Goal: Information Seeking & Learning: Learn about a topic

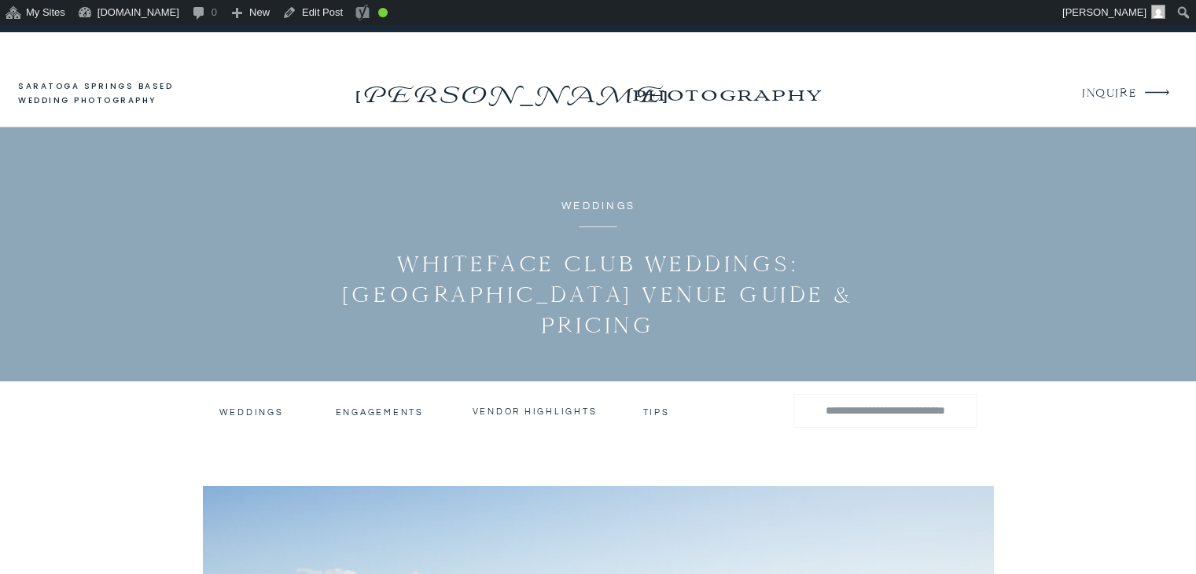
scroll to position [1053, 0]
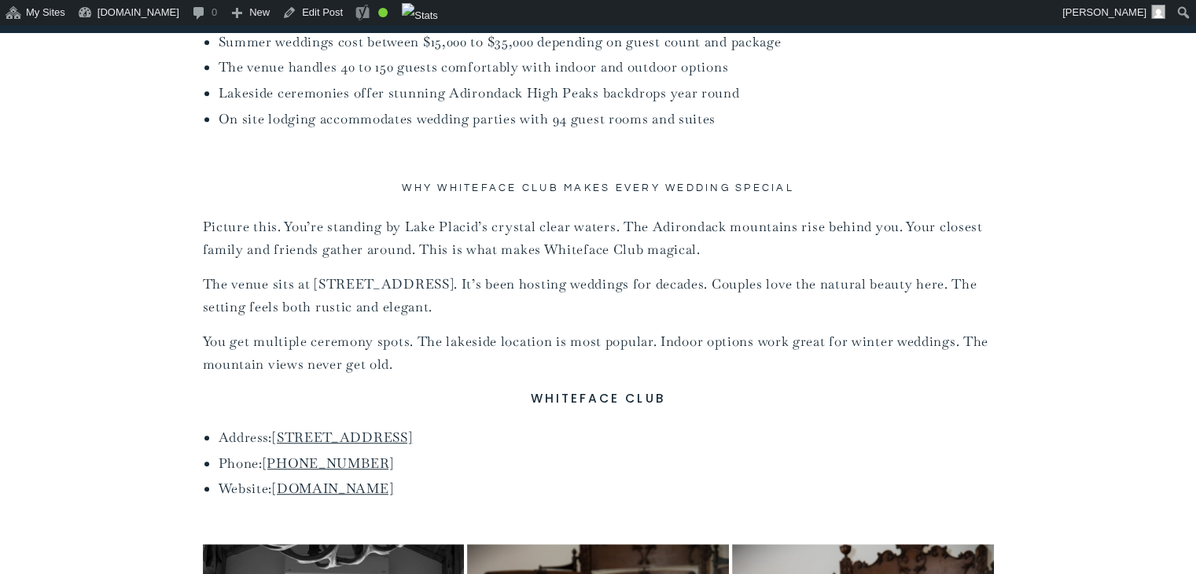
drag, startPoint x: 440, startPoint y: 489, endPoint x: 229, endPoint y: 433, distance: 218.8
click at [229, 433] on ul "Address: 373 Whiteface Inn Ln, Lake Placid, NY 12946 Phone: (518) 523-2551 Webs…" at bounding box center [607, 463] width 776 height 74
click at [273, 290] on p "The venue sits at 373 Whiteface Inn Lane in Lake Placid. It’s been hosting wedd…" at bounding box center [598, 295] width 791 height 45
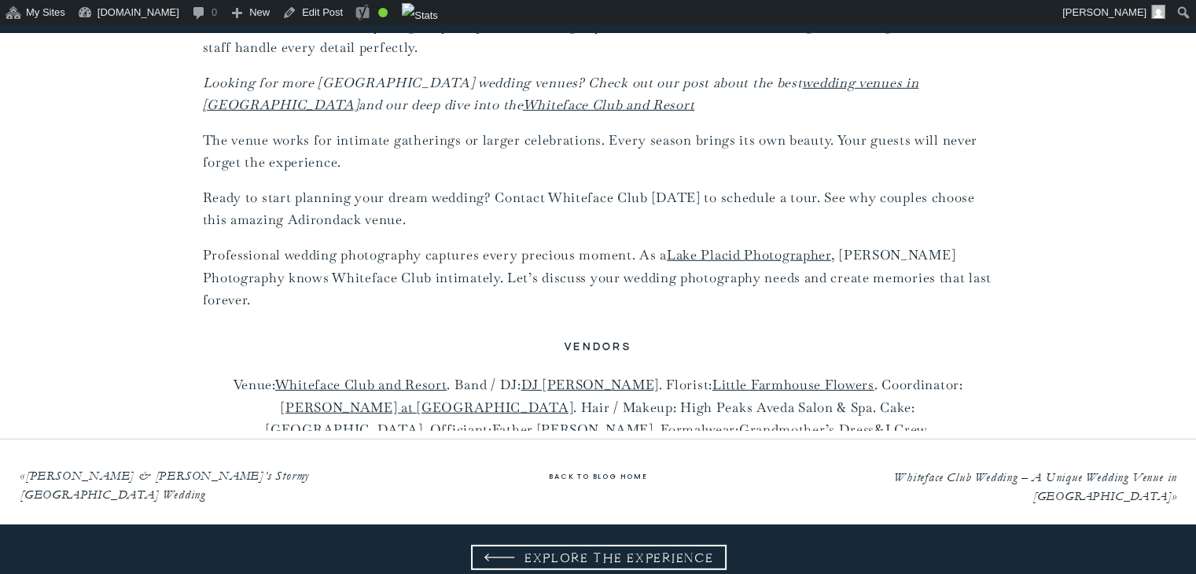
scroll to position [10475, 0]
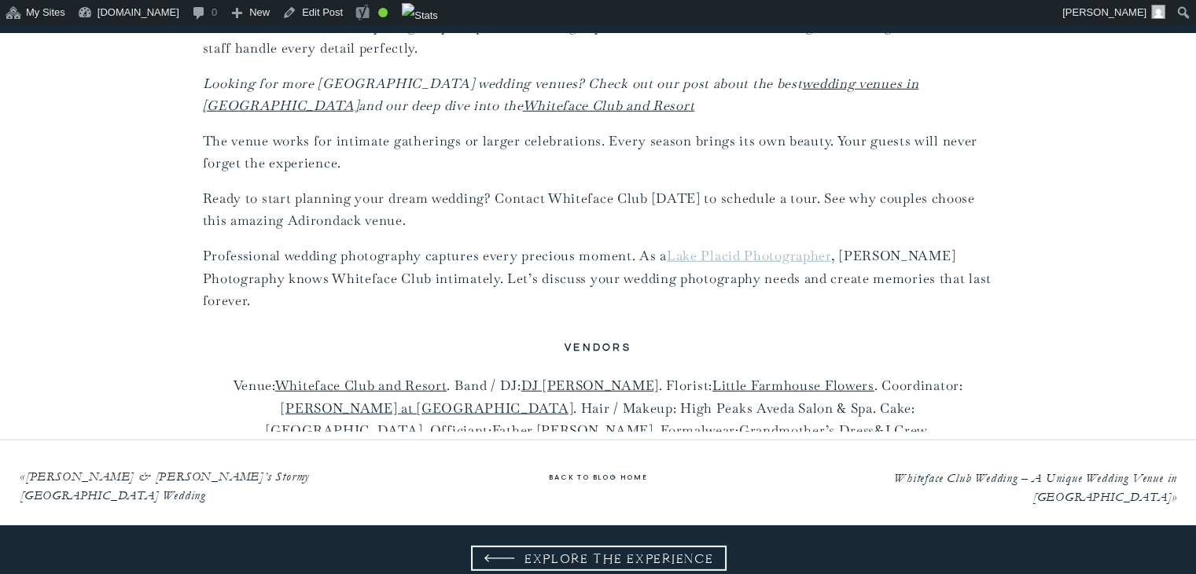
click at [805, 247] on link "Lake Placid Photographer" at bounding box center [749, 255] width 164 height 17
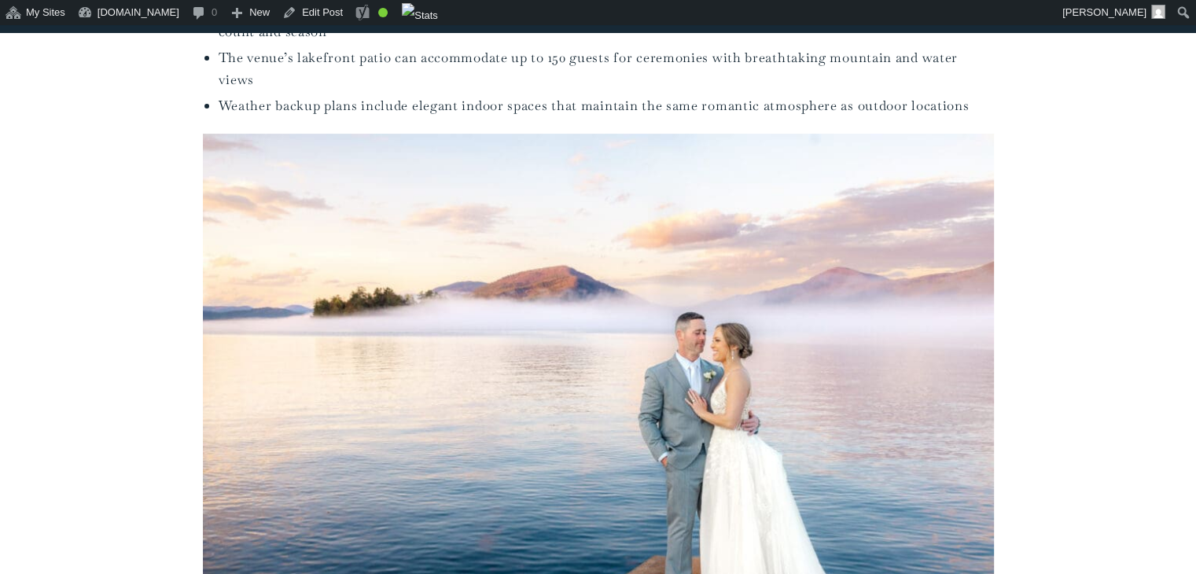
scroll to position [597, 0]
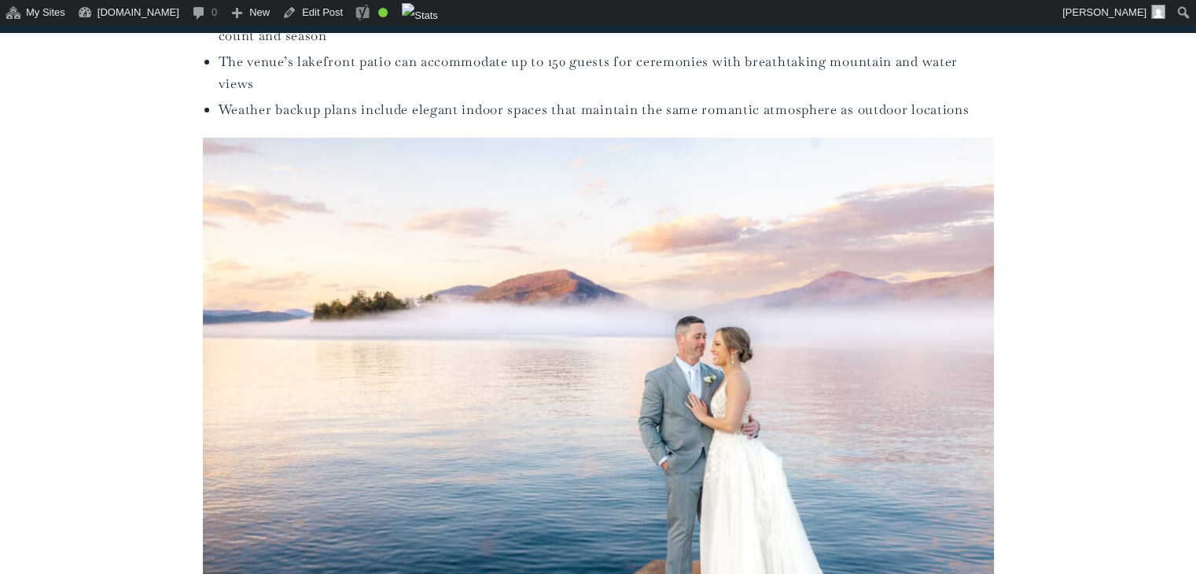
click at [470, 95] on ul "The Sagamore Resort Hotel sits on Lake George in Bolton Landing, NY and offers …" at bounding box center [607, 14] width 776 height 216
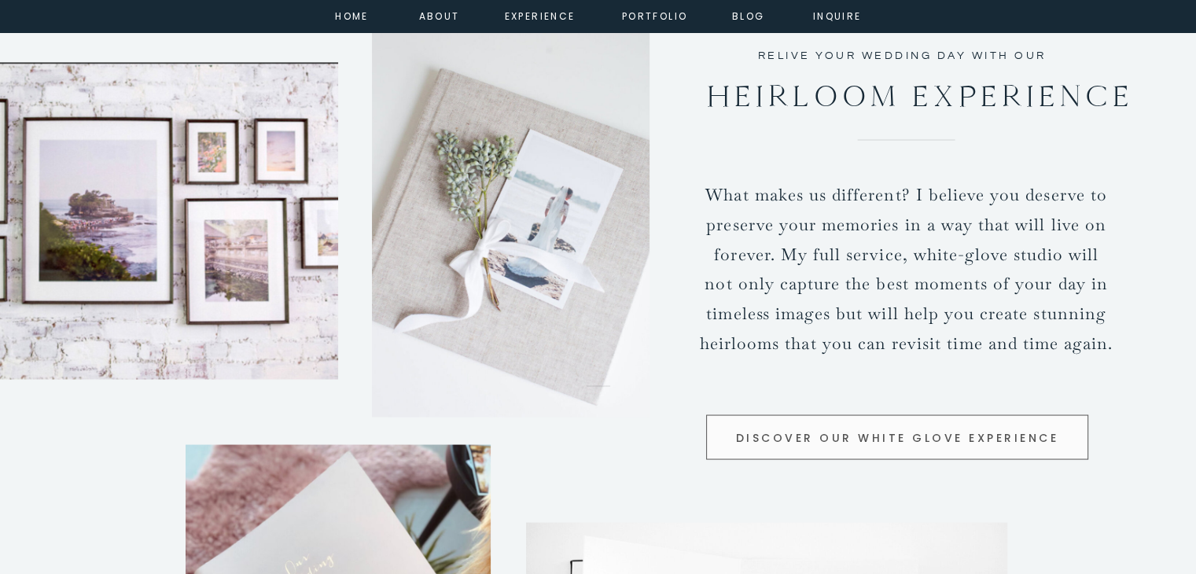
scroll to position [1985, 0]
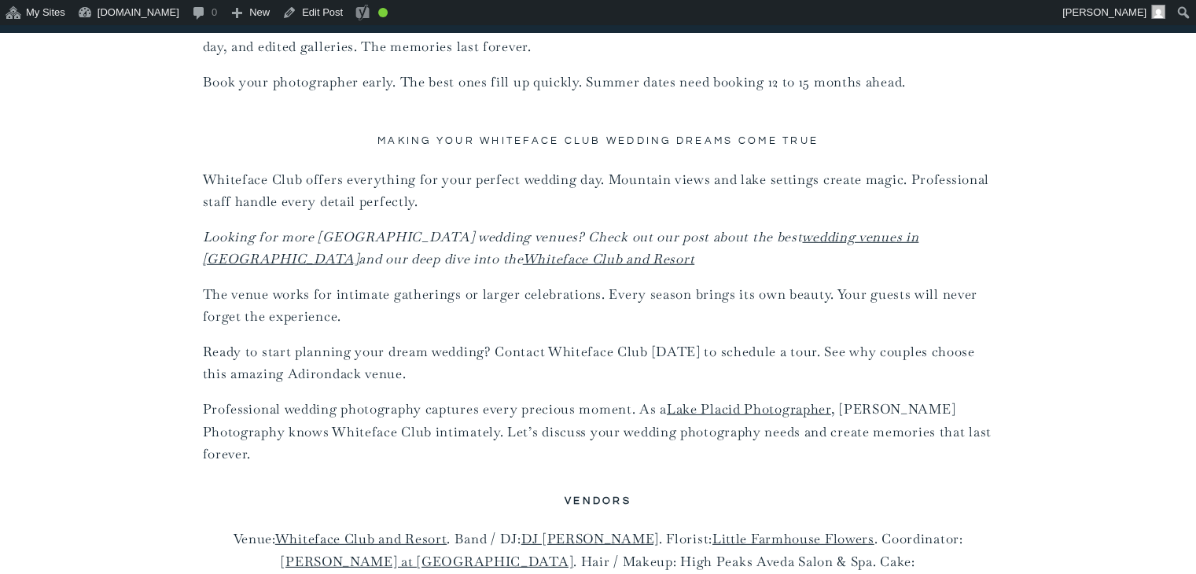
scroll to position [10318, 0]
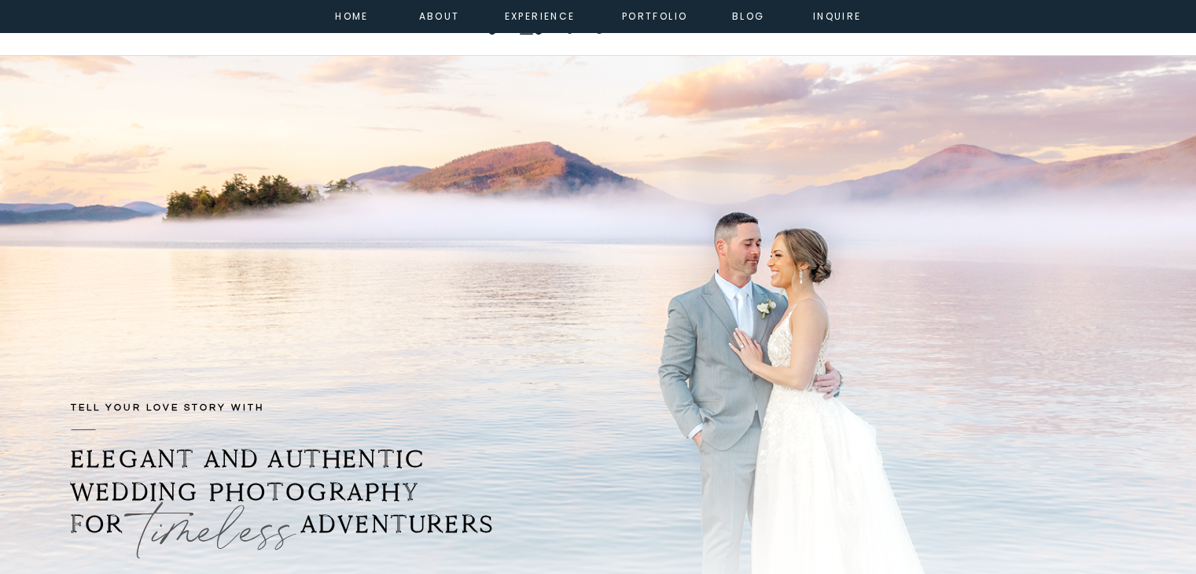
scroll to position [47, 0]
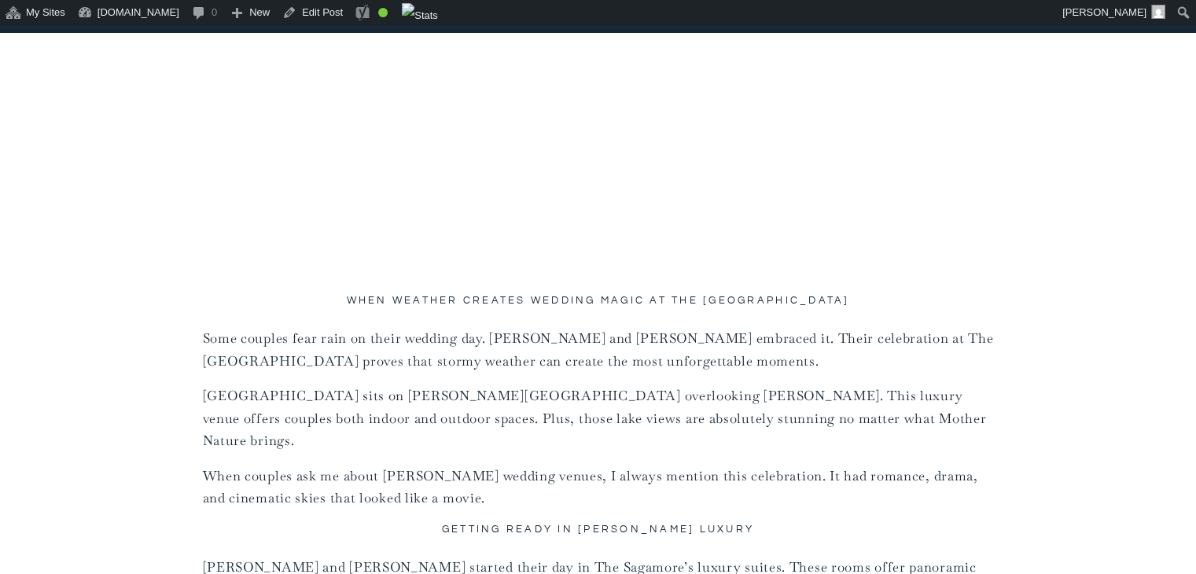
scroll to position [1584, 0]
